Goal: Communication & Community: Answer question/provide support

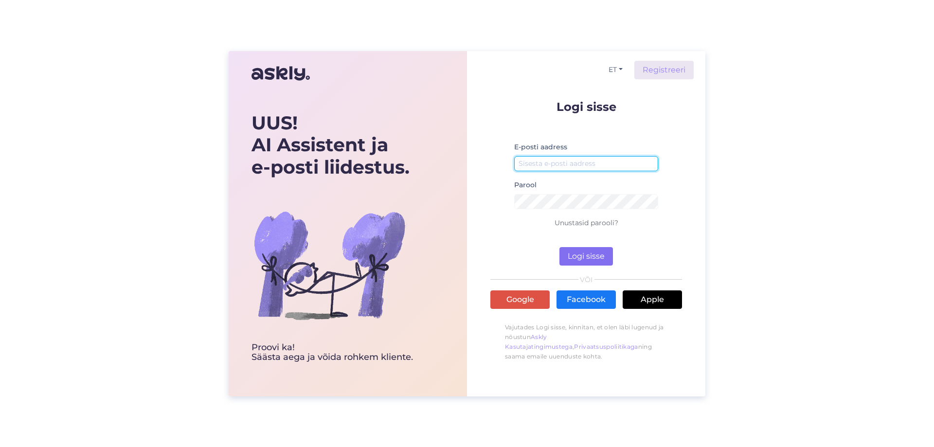
type input "[PERSON_NAME][EMAIL_ADDRESS][DOMAIN_NAME]"
click at [586, 260] on button "Logi sisse" at bounding box center [586, 256] width 54 height 18
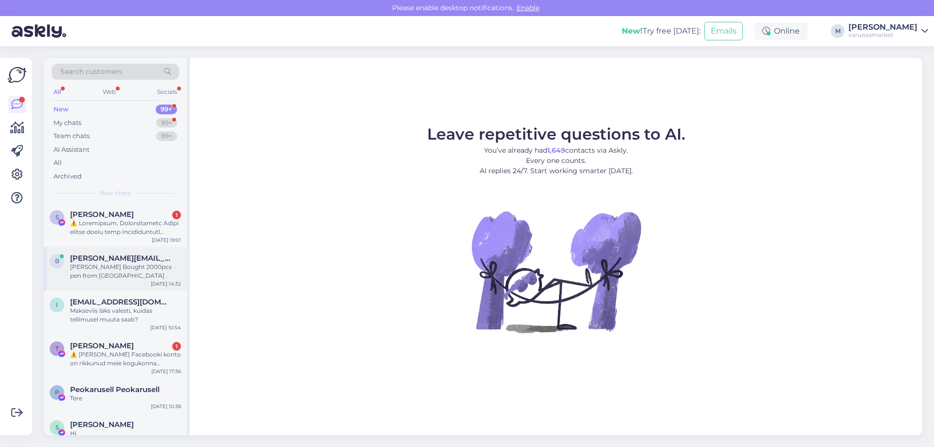
click at [106, 270] on div "[PERSON_NAME] Bought 2000pcs pen from [GEOGRAPHIC_DATA] ." at bounding box center [125, 272] width 111 height 18
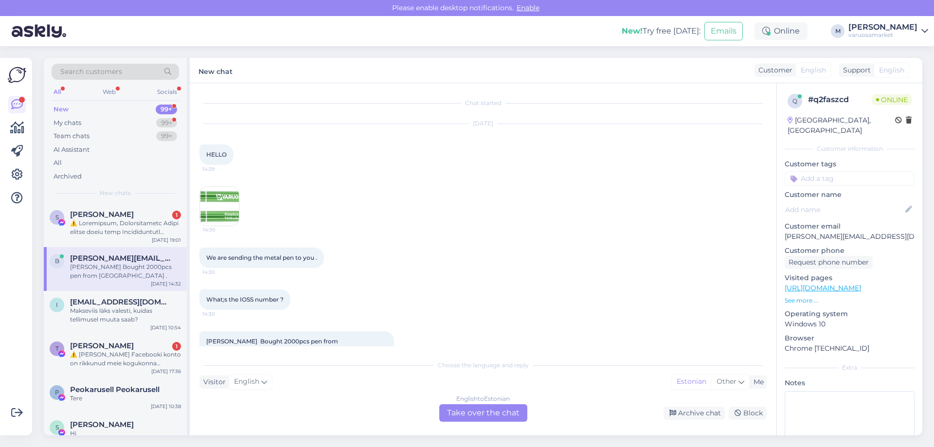
click at [246, 300] on span "What;s the IOSS number ?" at bounding box center [244, 299] width 77 height 7
click at [246, 299] on span "What;s the IOSS number ?" at bounding box center [244, 299] width 77 height 7
copy span "IOSS"
click at [476, 412] on div "English to Estonian Take over the chat" at bounding box center [483, 413] width 88 height 18
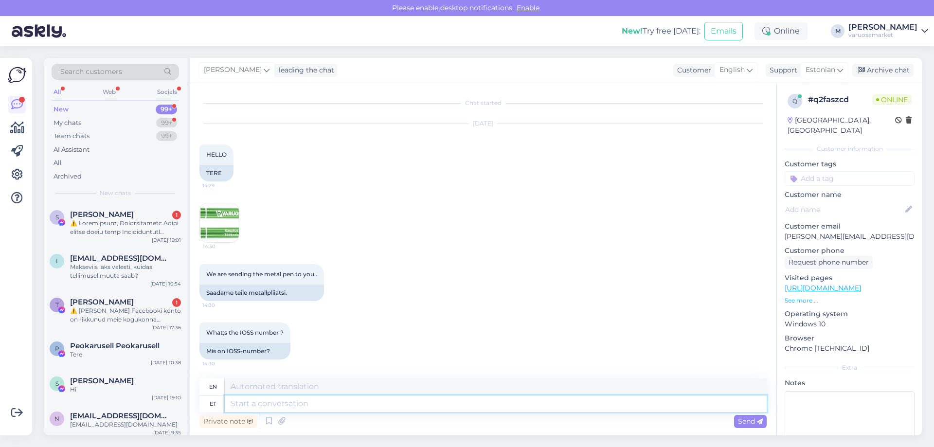
click at [338, 401] on textarea at bounding box center [496, 403] width 542 height 17
type textarea "Hello"
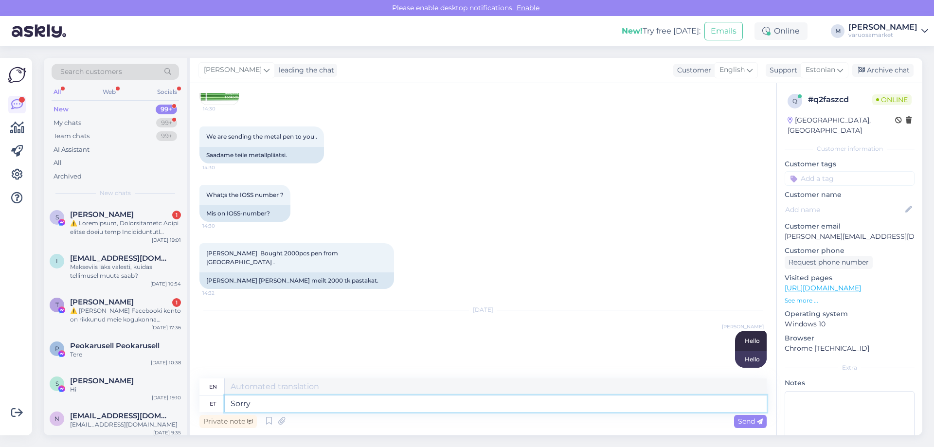
type textarea "Sorry"
type textarea "Sorry for l"
type textarea "Sorry for"
type textarea "Sorry for late a"
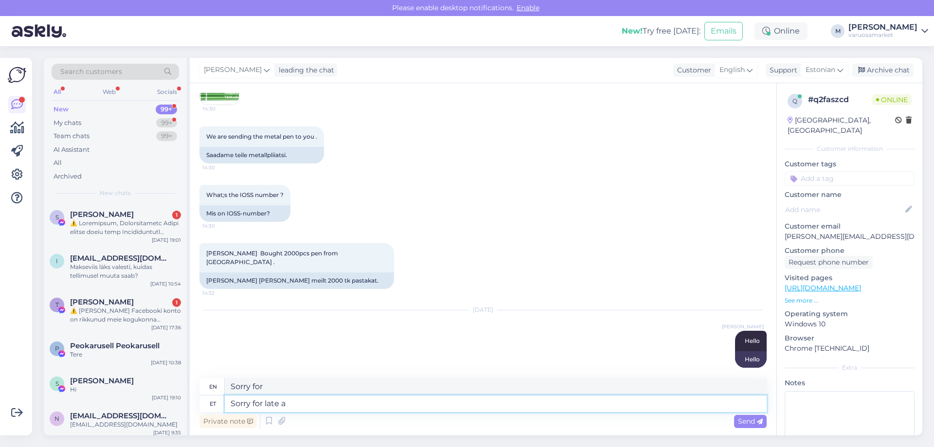
type textarea "Sorry for the delay."
type textarea "Sorry for late answer,"
type textarea "Sorry for the late reply,"
type textarea "Sorry for late answer, i"
type textarea "Sorry for the late reply, I"
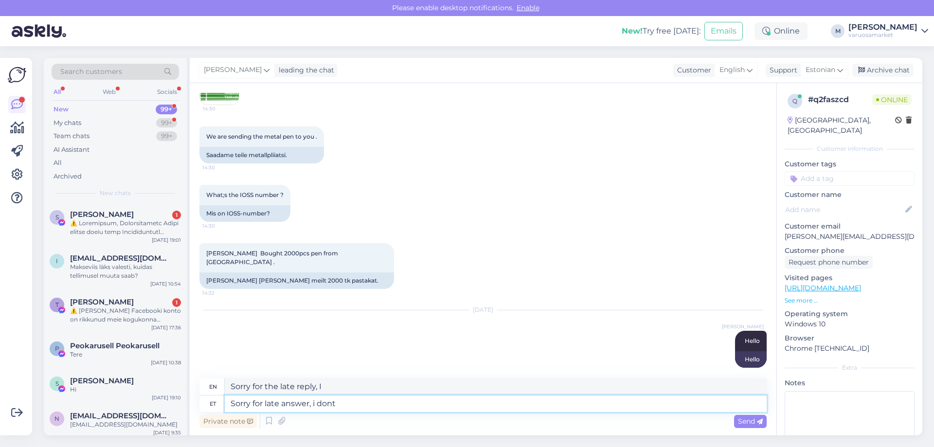
type textarea "Sorry for late answer, i dont"
type textarea "Sorry for the late answer, I don't"
type textarea "Sorry for late answer, i dont have"
type textarea "Sorry for the late answer, I don't have"
paste textarea "IOSS"
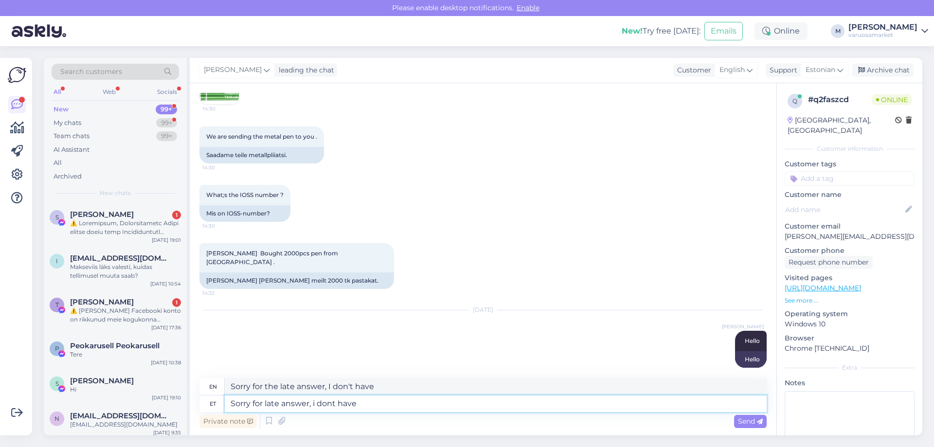
type textarea "Sorry for late answer, i dont have IOSS"
type textarea "Sorry for the late answer, I don't have IOSS"
type textarea "Sorry for late answer, i dont have IOSS and"
type textarea "Sorry for the late answer, I don't have IOSS and"
type textarea "Sorry for late answer, i dont have IOSS"
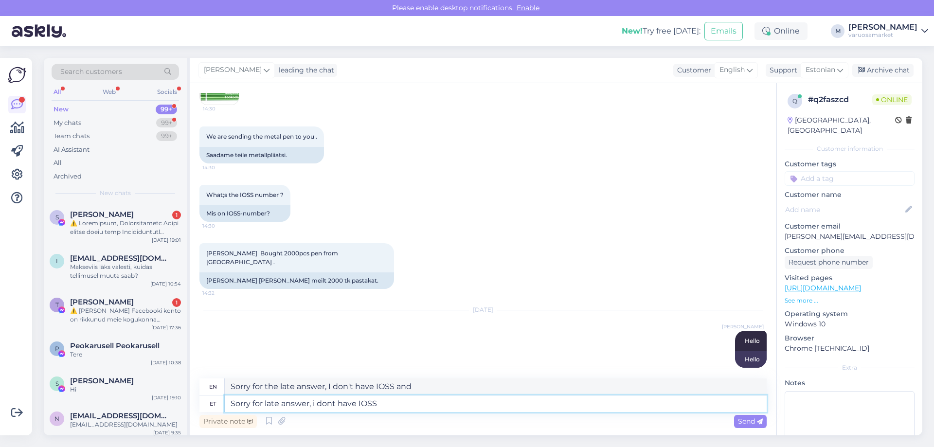
type textarea "Sorry for the late answer, I don't have IOSS"
type textarea "Sorry for late answer, i dont have IOSS,"
type textarea "Sorry for late answer, I don't have IOSS,"
type textarea "Sorry for late answer, i dont have IOSS, Order"
type textarea "Sorry for late answer, I don't have IOSS, Order"
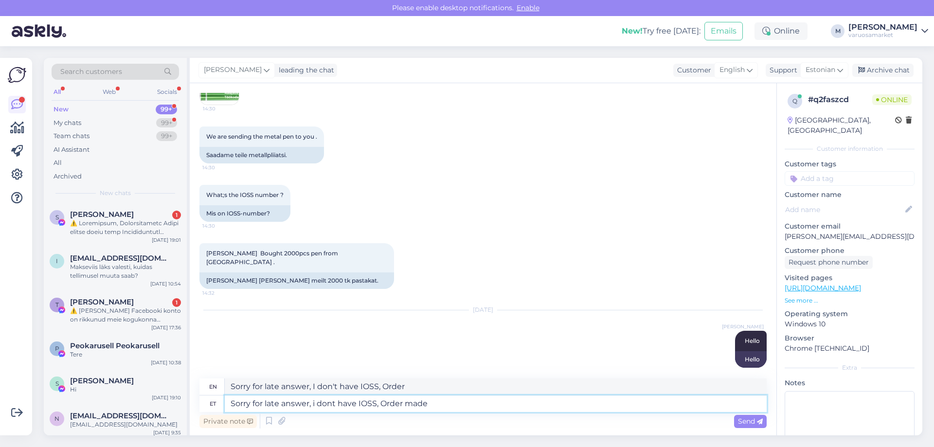
type textarea "Sorry for late answer, i dont have IOSS, Order made"
type textarea "Sorry for late answer, I don't have IOSS, Order made"
type textarea "Sorry for late answer, i dont have IOSS, Order made for"
type textarea "Sorry for late answer, I don't have IOSS, Order made for"
type textarea "Sorry for late answer, i dont have IOSS, Order made for company"
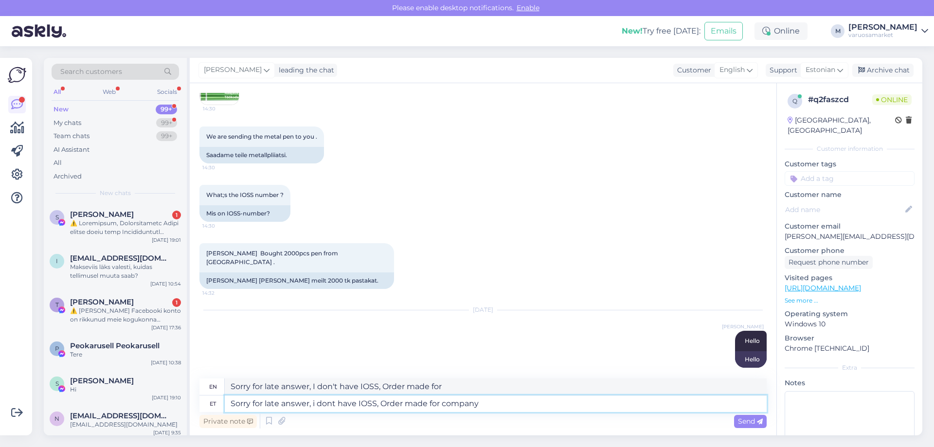
type textarea "Sorry for late answer, I don't have IOSS, Order made for company"
type textarea "Sorry for late answer, i dont have IOSS, Order made for company Varuosamarket"
type textarea "Sorry for late answer, i dont have IOSS, Order made for company Varuosamarket OÜ"
type textarea "Sorry for late answer, I dont have IOSS, Order made for company Varuosamarket OÜ"
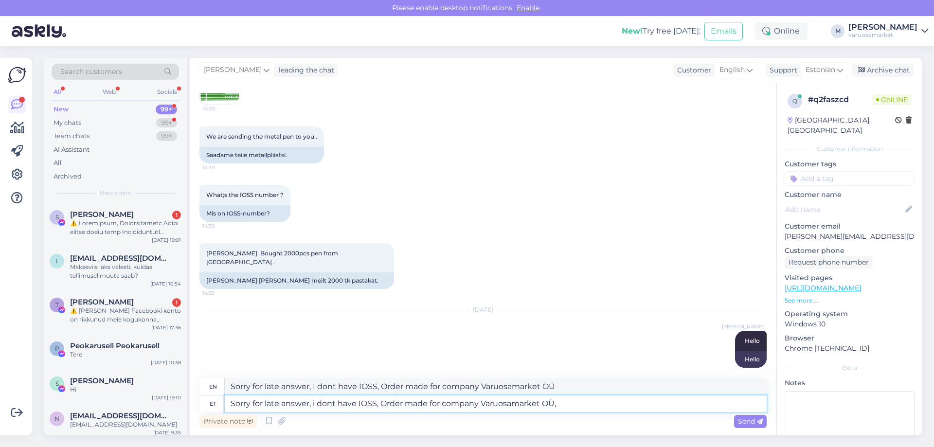
type textarea "Sorry for late answer, i dont have IOSS, Order made for company Varuosamarket O…"
type textarea "Sorry for late answer, I dont have IOSS, Order made for company Varuosamarket O…"
type textarea "Sorry for late answer, i dont have IOSS, Order made for company Varuosamarket O…"
type textarea "Sorry for late answer, I dont have IOSS, Order made for company Varuosamarket O…"
type textarea "Sorry for late answer, i dont have IOSS, Order made for company Varuosamarket O…"
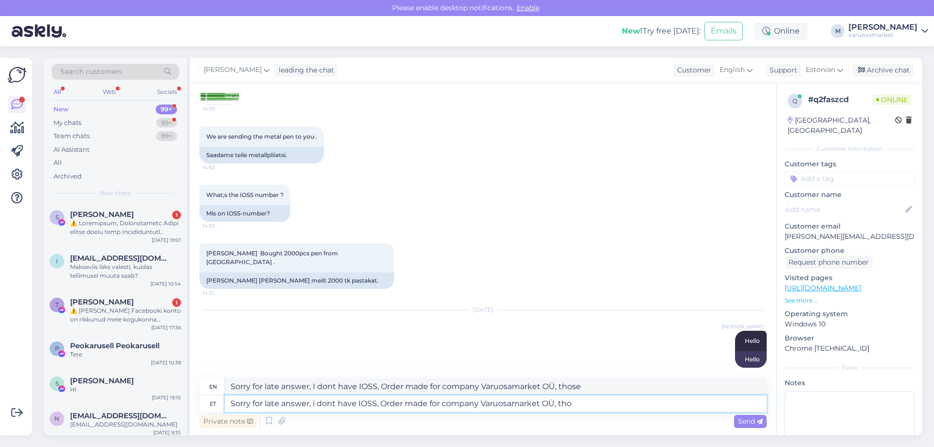
type textarea "Sorry for late answer, I don't have IOSS, Order made for company Varuosamarket …"
type textarea "Sorry for late answer, i dont have IOSS, Order made for company Varuosamarket O…"
type textarea "Sorry for late answer, I dont have IOSS, Order made for company Varuosamarket O…"
type textarea "Sorry for late answer, i dont have IOSS, Order made for company Varuosamarket O…"
type textarea "Sorry for late answer, I don't have IOSS, Order made for company Varuosamarket …"
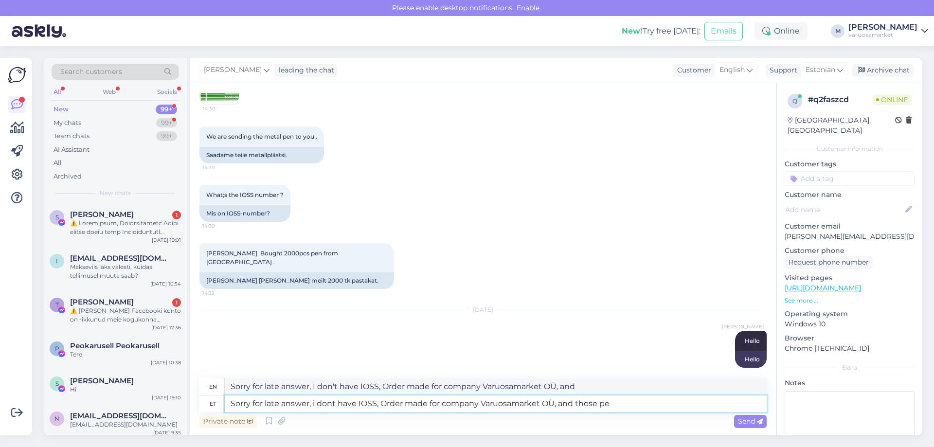
type textarea "Sorry for late answer, i dont have IOSS, Order made for company Varuosamarket O…"
type textarea "Sorry for late answer, I don't have IOSS, Order made for company Varuosamarket …"
type textarea "Sorry for late answer, i dont have IOSS, Order made for company Varuosamarket O…"
type textarea "Sorry for late answer, I dont have IOSS, Order made for company Varuosamarket O…"
type textarea "Sorry for late answer, i dont have IOSS, Order made for company Varuosamarket O…"
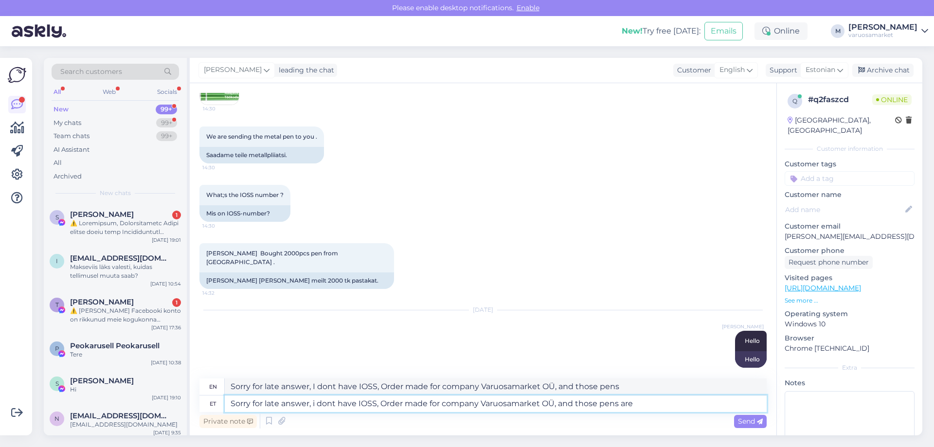
type textarea "Sorry for late answer, I dont have IOSS, Order made for company Varuosamarket O…"
type textarea "Sorry for late answer, i dont have IOSS, Order made for company Varuosamarket O…"
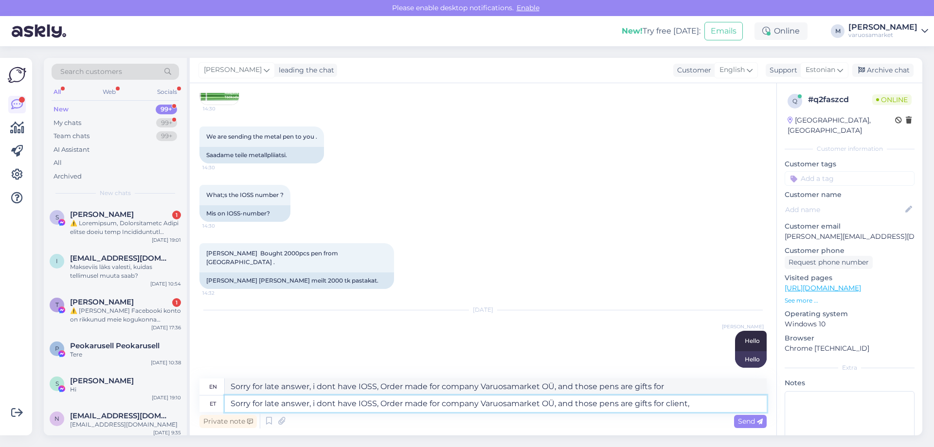
type textarea "Sorry for late answer, i dont have IOSS, Order made for company Varuosamarket O…"
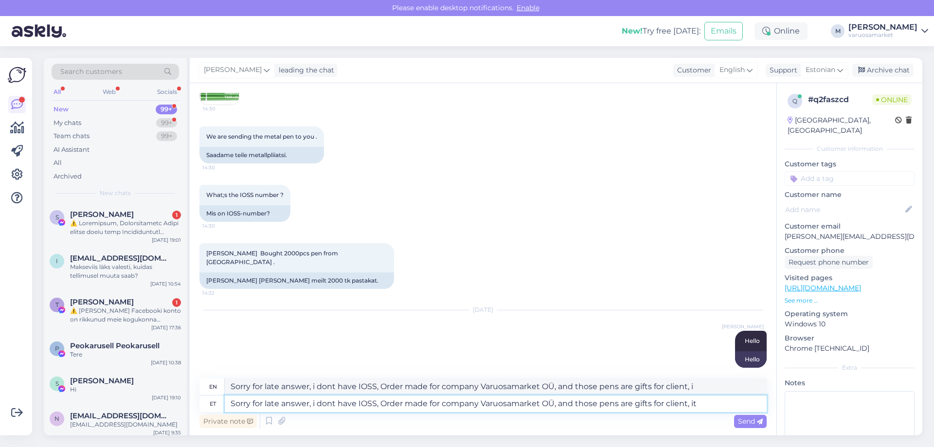
type textarea "Sorry for late answer, i dont have IOSS, Order made for company Varuosamarket O…"
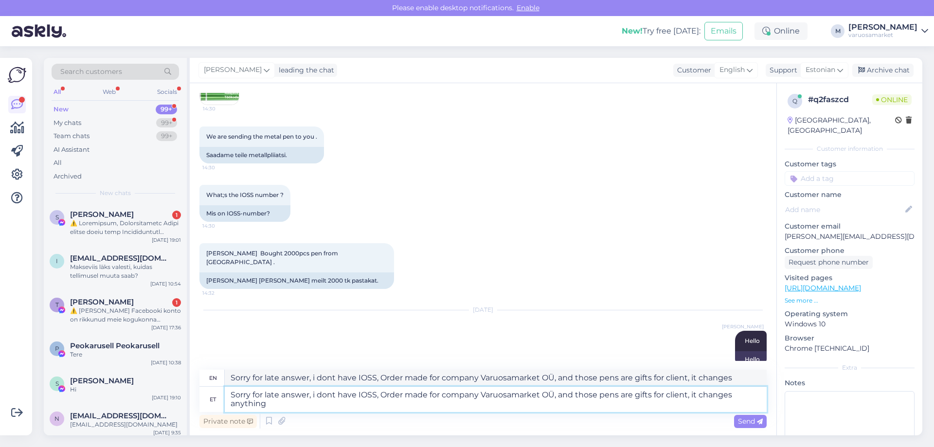
type textarea "Sorry for late answer, i dont have IOSS, Order made for company Varuosamarket O…"
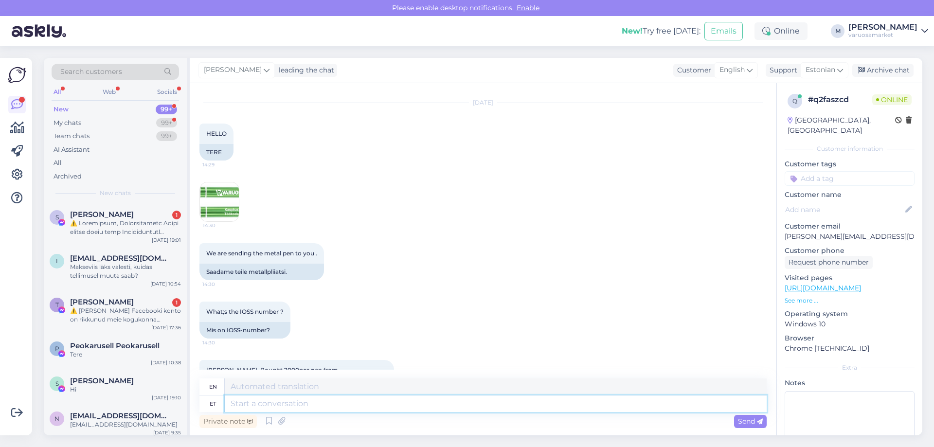
scroll to position [0, 0]
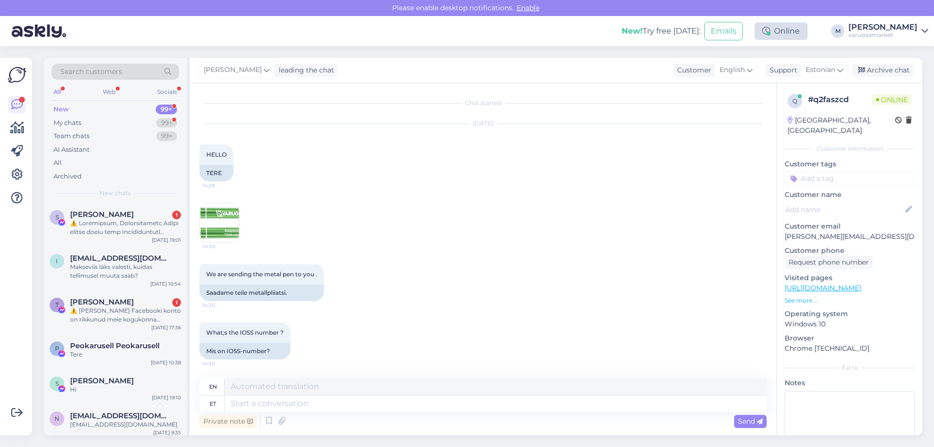
click at [796, 29] on div "Online" at bounding box center [780, 31] width 53 height 18
click at [618, 37] on div "New! Try free [DATE]: Emails Online Take timed break 15 mins 30 mins 1 hour 1.5…" at bounding box center [467, 31] width 934 height 30
